Goal: Find contact information: Find contact information

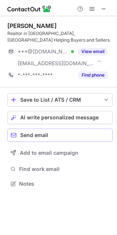
scroll to position [178, 117]
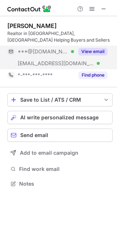
click at [102, 51] on button "View email" at bounding box center [92, 51] width 29 height 7
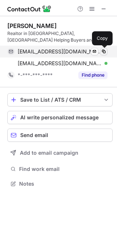
click at [102, 51] on span at bounding box center [104, 52] width 6 height 6
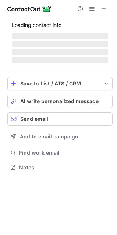
scroll to position [160, 117]
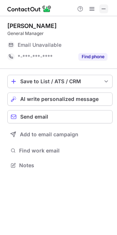
click at [100, 8] on button at bounding box center [103, 8] width 9 height 9
